Goal: Task Accomplishment & Management: Complete application form

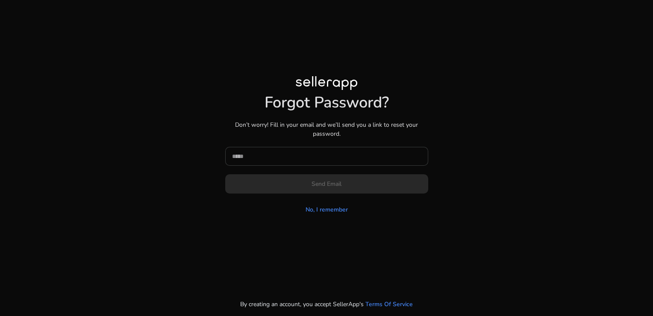
click at [368, 160] on input at bounding box center [326, 155] width 189 height 9
type input "**********"
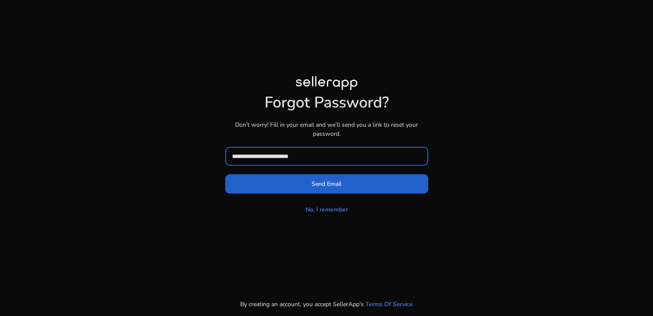
click at [339, 182] on span "Send Email" at bounding box center [327, 183] width 30 height 9
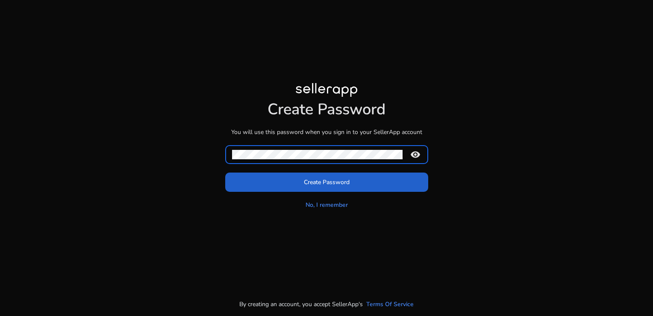
click at [339, 172] on span at bounding box center [326, 181] width 203 height 21
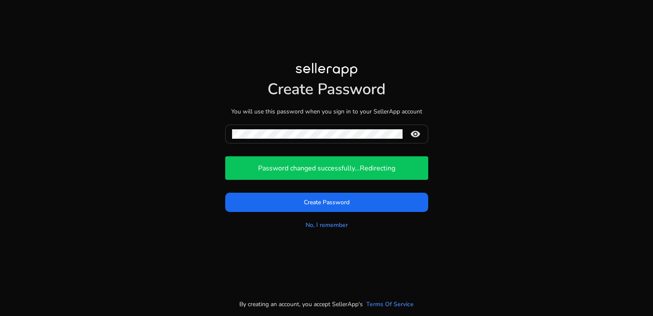
click at [419, 134] on mat-icon "remove_red_eye" at bounding box center [415, 134] width 21 height 10
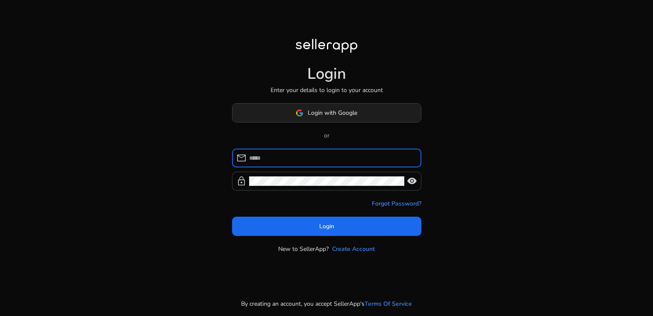
click at [326, 105] on span at bounding box center [327, 113] width 189 height 21
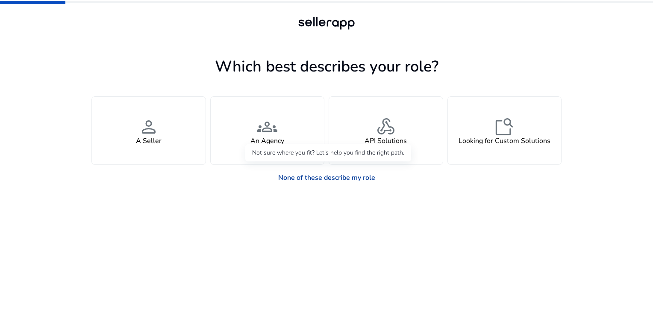
click at [297, 171] on link "None of these describe my role" at bounding box center [327, 177] width 111 height 17
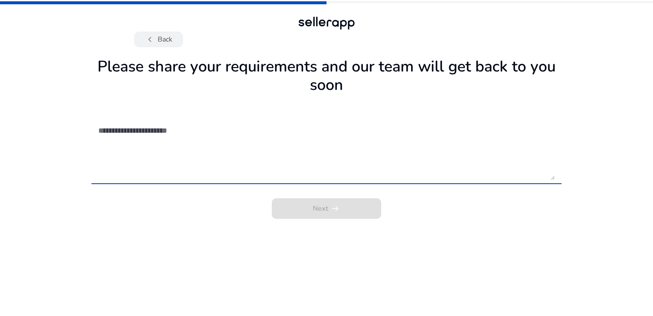
click at [142, 35] on button "chevron_left Back" at bounding box center [158, 39] width 49 height 15
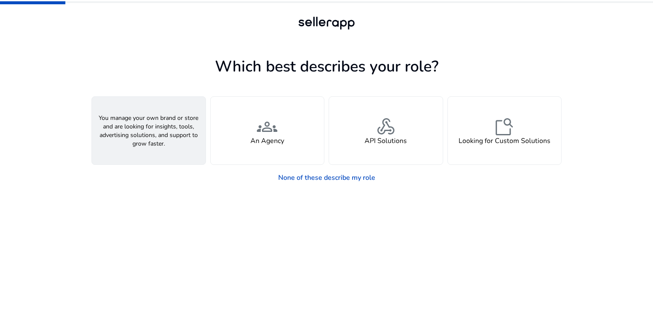
click at [139, 163] on div "person A Seller" at bounding box center [149, 131] width 114 height 68
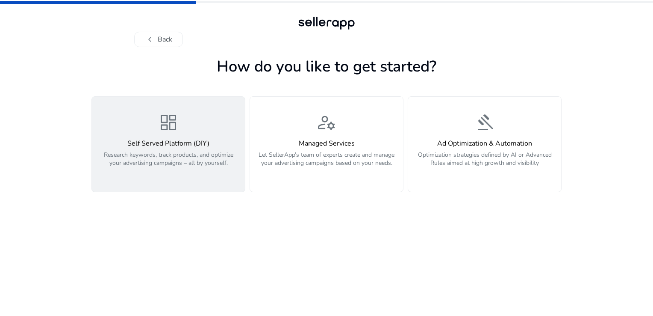
click at [207, 141] on h4 "Self Served Platform (DIY)" at bounding box center [168, 143] width 143 height 8
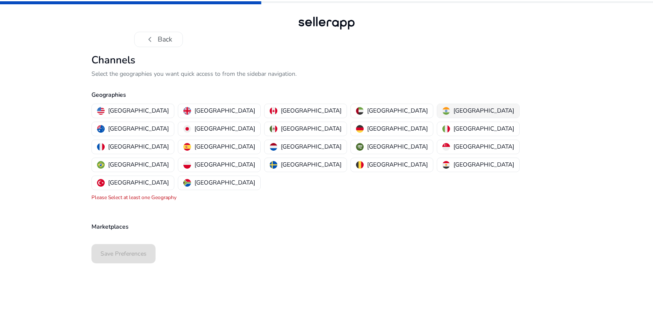
click at [443, 112] on img "button" at bounding box center [447, 111] width 8 height 8
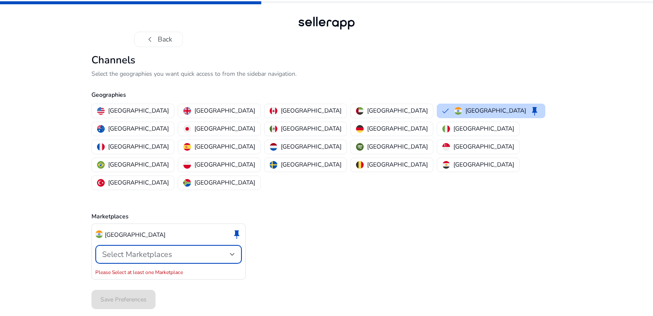
click at [220, 249] on div "Select Marketplaces" at bounding box center [166, 253] width 128 height 9
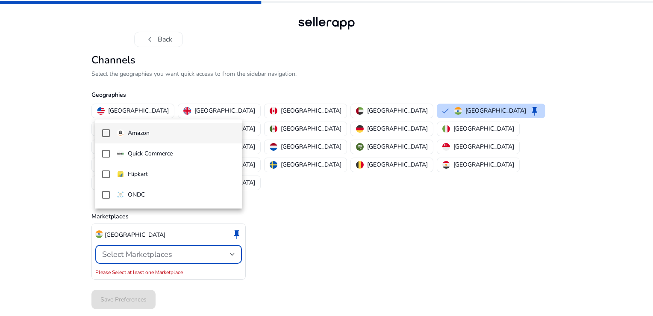
click at [169, 132] on span "Amazon" at bounding box center [176, 132] width 119 height 9
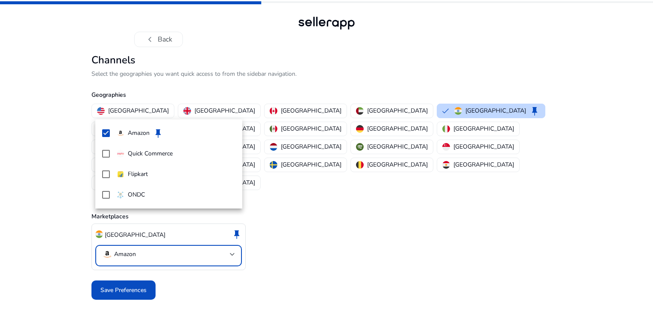
click at [125, 253] on div at bounding box center [326, 158] width 653 height 316
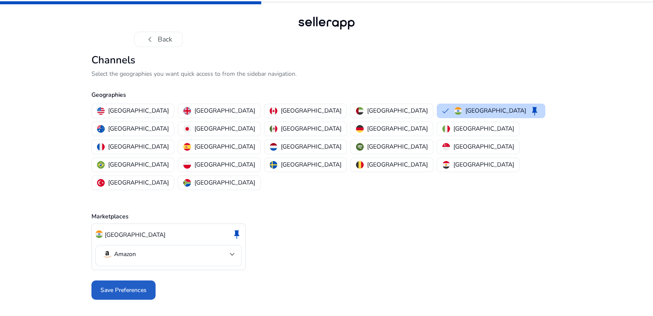
click at [125, 285] on span "Save Preferences" at bounding box center [123, 289] width 46 height 9
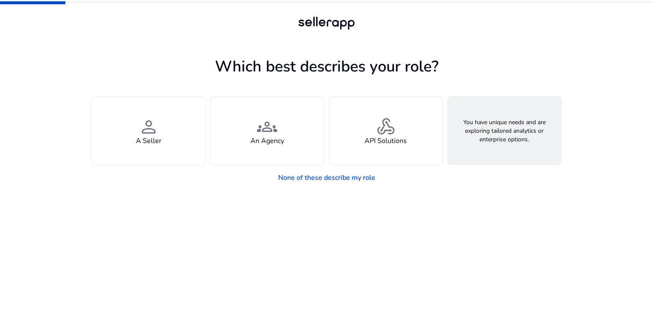
click at [501, 148] on div "feature_search Looking for Custom Solutions" at bounding box center [505, 131] width 114 height 68
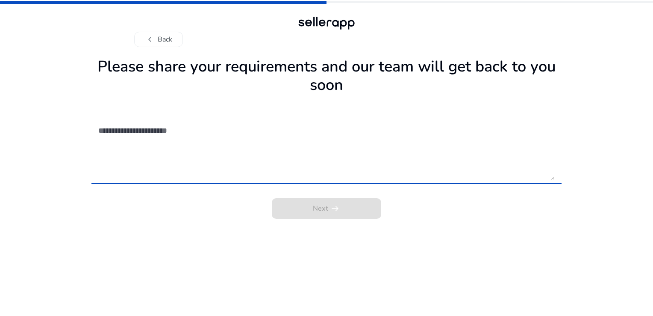
click at [284, 141] on textarea at bounding box center [326, 149] width 457 height 61
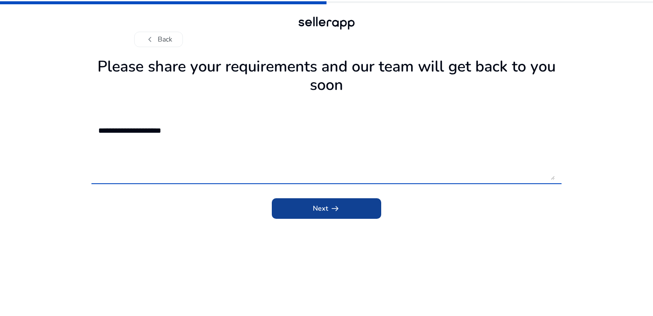
type textarea "**********"
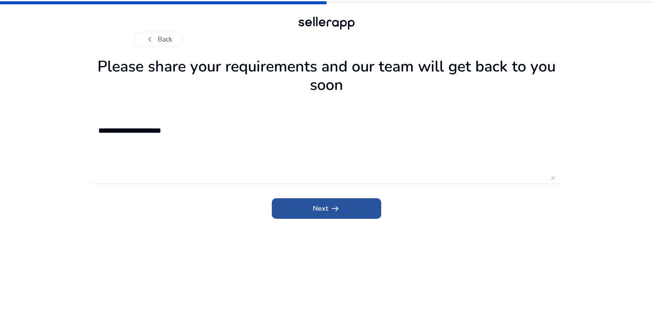
click at [330, 218] on span "submit" at bounding box center [326, 208] width 109 height 21
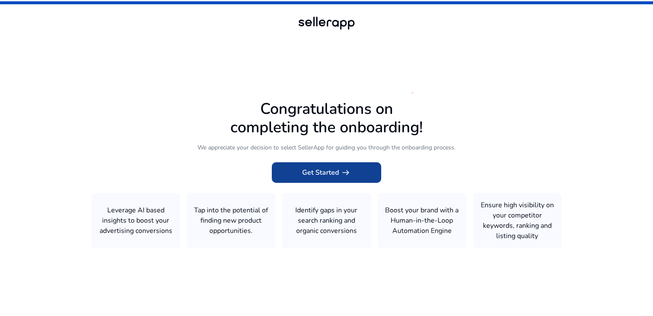
click at [337, 174] on span "Get Started arrow_right_alt" at bounding box center [326, 172] width 49 height 10
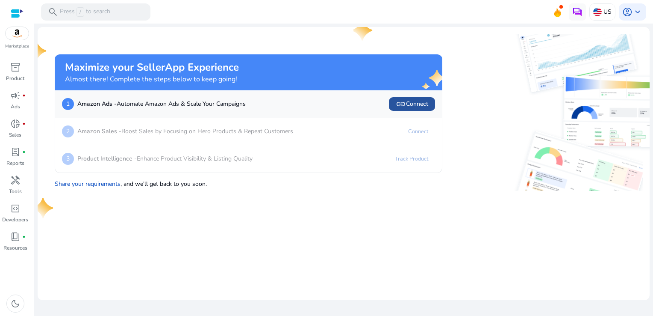
click at [398, 108] on span "link" at bounding box center [401, 104] width 10 height 10
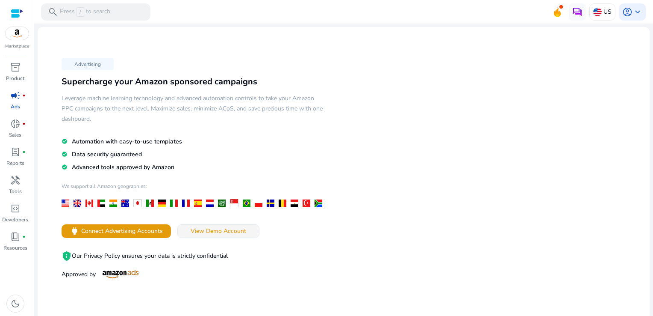
click at [207, 226] on span "View Demo Account" at bounding box center [219, 230] width 56 height 9
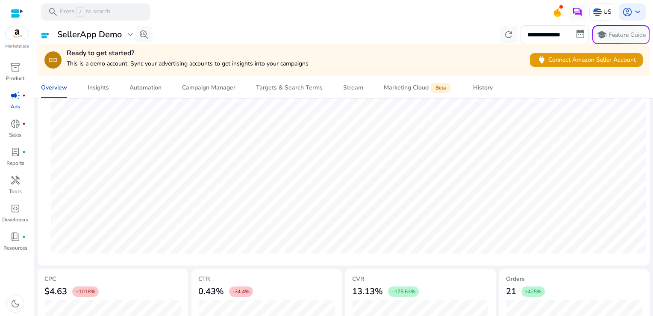
scroll to position [299, 0]
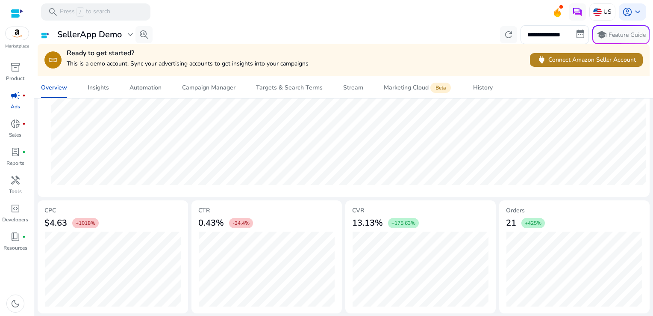
click at [541, 59] on span "power" at bounding box center [542, 60] width 10 height 10
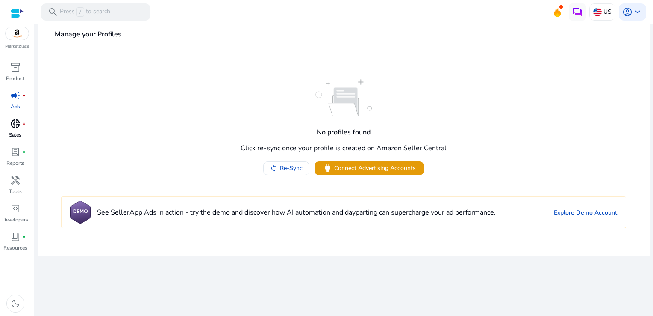
click at [9, 131] on p "Sales" at bounding box center [15, 135] width 12 height 8
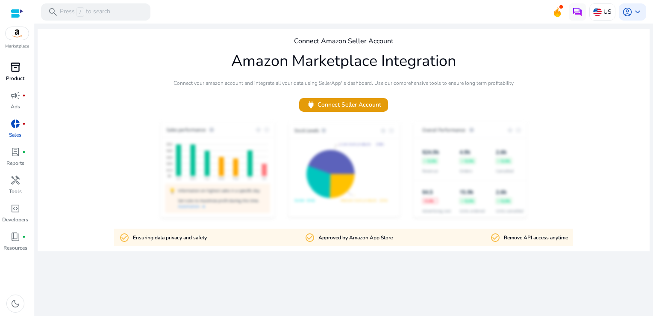
click at [15, 80] on p "Product" at bounding box center [15, 78] width 18 height 8
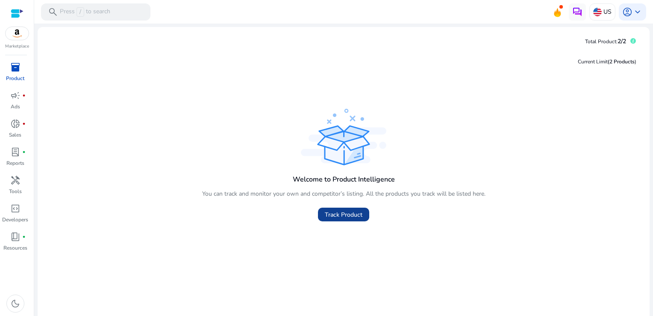
click at [346, 218] on span "Track Product" at bounding box center [344, 214] width 38 height 9
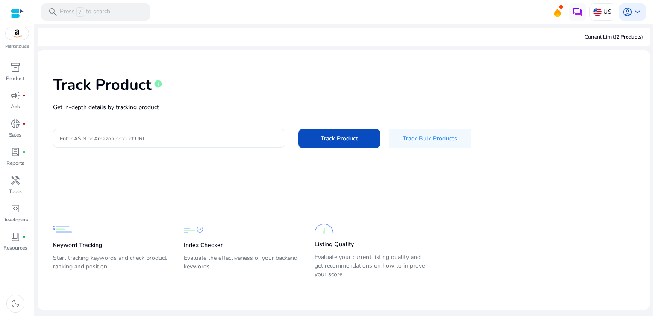
click at [216, 139] on input "Enter ASIN or Amazon product URL" at bounding box center [169, 137] width 219 height 9
click at [14, 172] on link "lab_profile fiber_manual_record Reports" at bounding box center [15, 159] width 30 height 28
click at [15, 179] on span "handyman" at bounding box center [15, 180] width 10 height 10
